Goal: Task Accomplishment & Management: Manage account settings

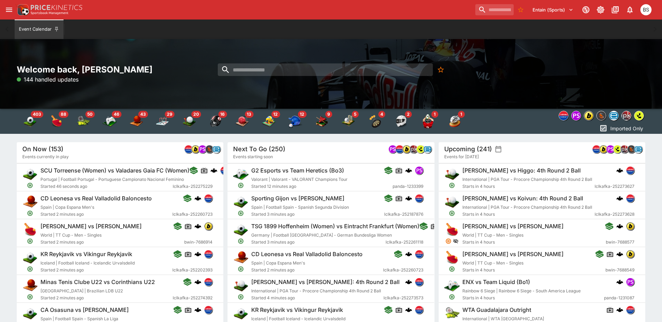
click at [10, 10] on icon "open drawer" at bounding box center [9, 10] width 8 height 8
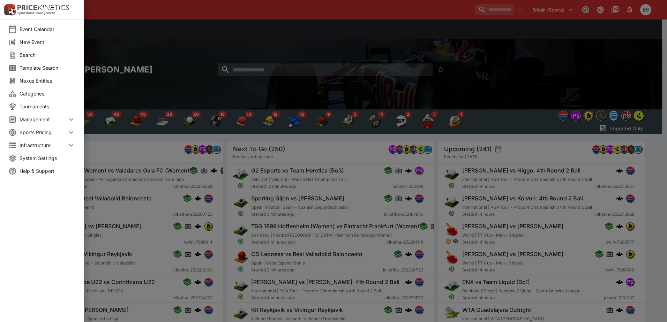
click at [24, 117] on span "Management" at bounding box center [43, 119] width 47 height 7
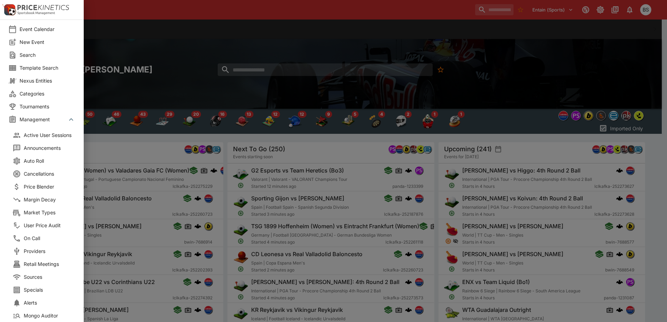
click at [35, 170] on span "Cancellations" at bounding box center [52, 173] width 56 height 7
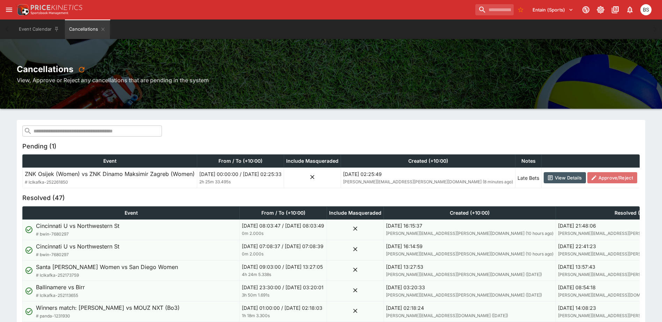
click at [587, 176] on button "Approve/Reject" at bounding box center [612, 177] width 50 height 11
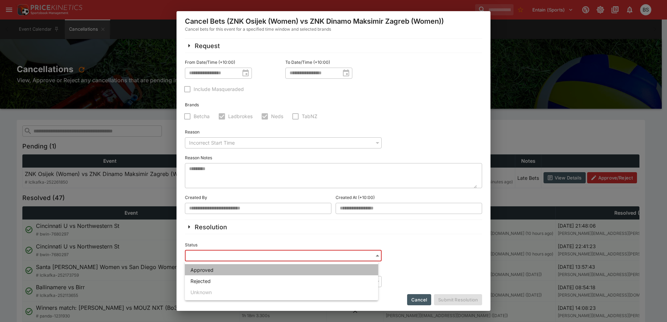
click at [213, 270] on li "Approved" at bounding box center [281, 269] width 193 height 11
type input "**********"
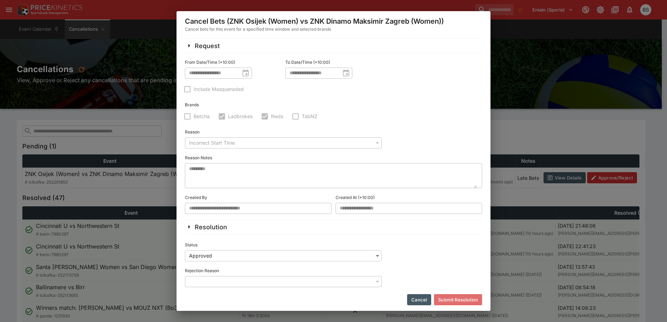
click at [461, 303] on button "Submit Resolution" at bounding box center [458, 299] width 48 height 11
